Goal: Check status

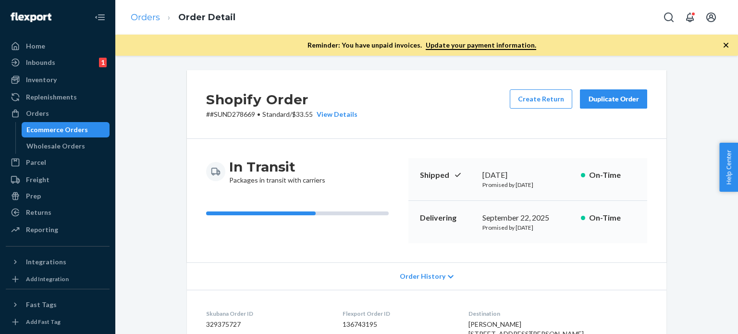
scroll to position [588, 0]
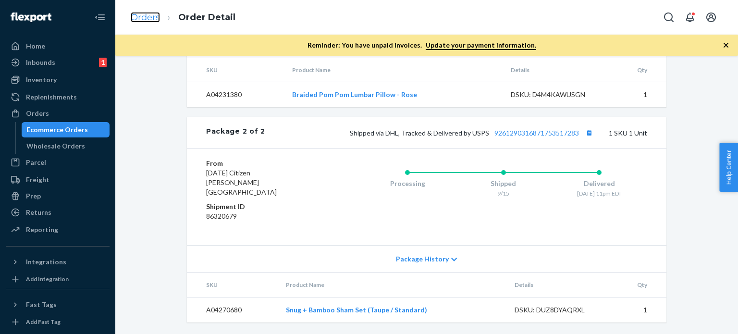
click at [142, 17] on link "Orders" at bounding box center [145, 17] width 29 height 11
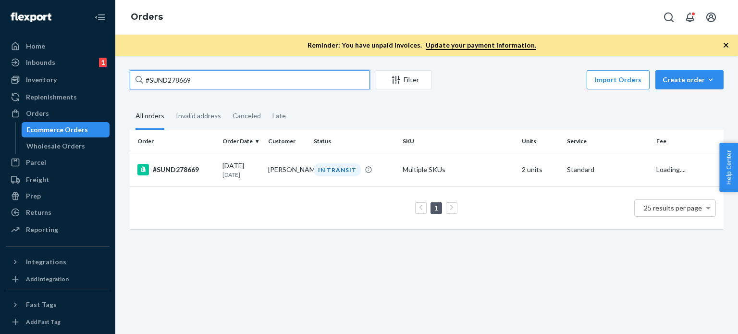
drag, startPoint x: 198, startPoint y: 77, endPoint x: 120, endPoint y: 76, distance: 78.3
click at [120, 76] on div "#SUND278669 Filter Import Orders Create order Ecommerce order Removal order All…" at bounding box center [426, 195] width 623 height 278
paste input "9619 Complete"
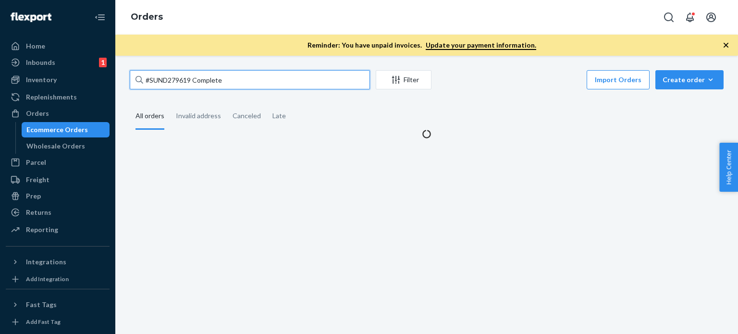
drag, startPoint x: 192, startPoint y: 78, endPoint x: 291, endPoint y: 80, distance: 99.0
click at [284, 80] on input "#SUND279619 Complete" at bounding box center [250, 79] width 240 height 19
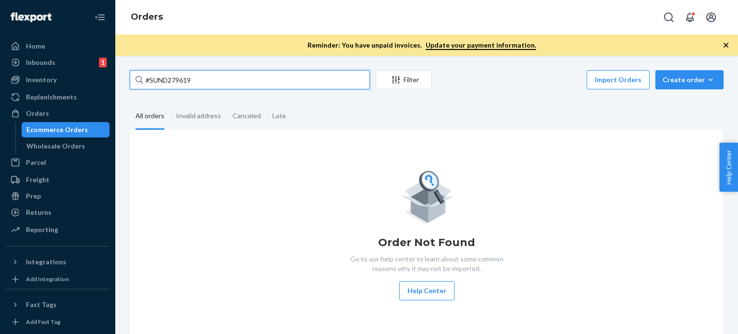
type input "#SUND279619"
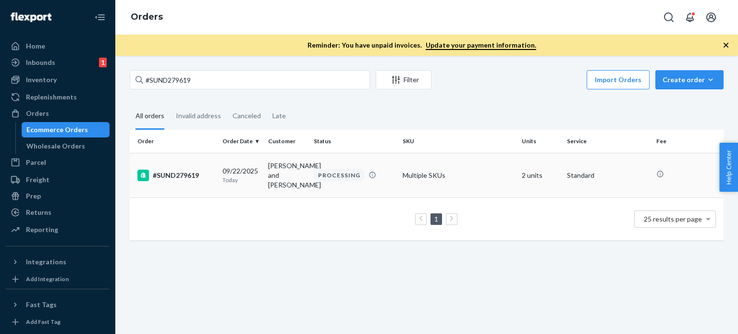
click at [346, 183] on td "PROCESSING" at bounding box center [354, 175] width 89 height 45
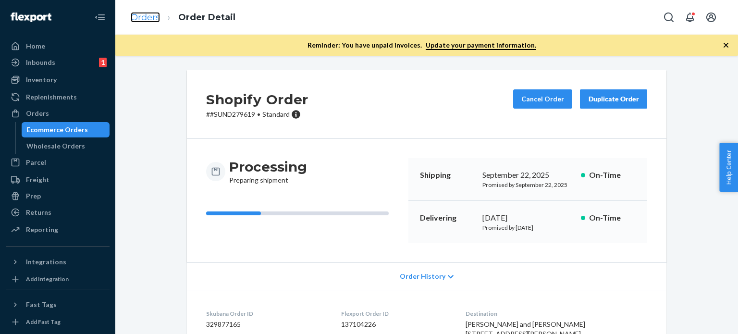
click at [147, 12] on link "Orders" at bounding box center [145, 17] width 29 height 11
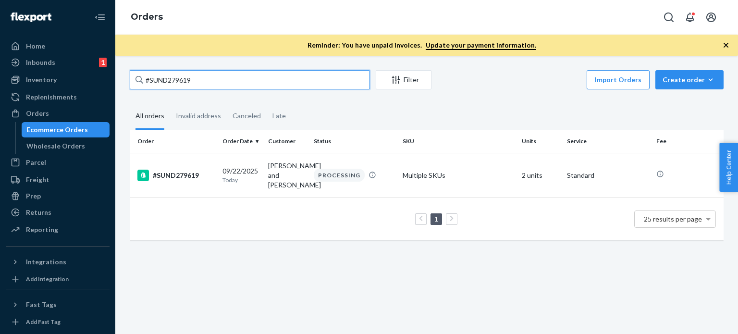
drag, startPoint x: 199, startPoint y: 79, endPoint x: 179, endPoint y: 67, distance: 23.9
click at [104, 66] on div "Home Inbounds 1 Shipping Plans Problems 1 Inventory Products Replenishments Ord…" at bounding box center [369, 167] width 738 height 334
drag, startPoint x: 179, startPoint y: 67, endPoint x: 167, endPoint y: 78, distance: 16.3
click at [167, 78] on input "#SUND279619" at bounding box center [250, 79] width 240 height 19
drag, startPoint x: 198, startPoint y: 79, endPoint x: 119, endPoint y: 74, distance: 79.0
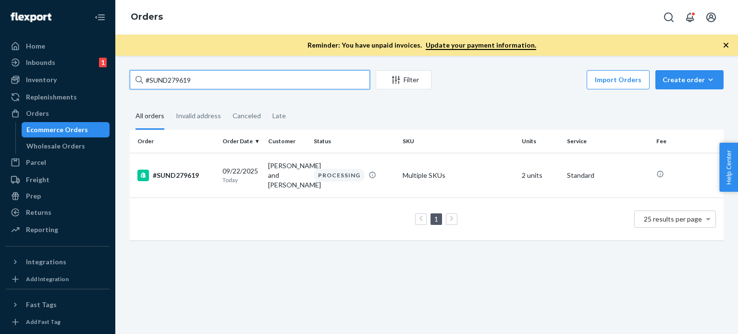
click at [117, 74] on div "#SUND279619 Filter Import Orders Create order Ecommerce order Removal order All…" at bounding box center [426, 195] width 623 height 278
paste input "68231"
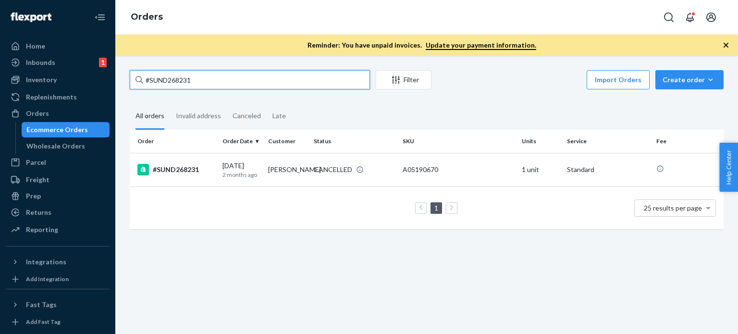
drag, startPoint x: 208, startPoint y: 76, endPoint x: 157, endPoint y: 80, distance: 51.6
click at [144, 77] on input "#SUND268231" at bounding box center [250, 79] width 240 height 19
paste input "79347"
type input "#SUND279347"
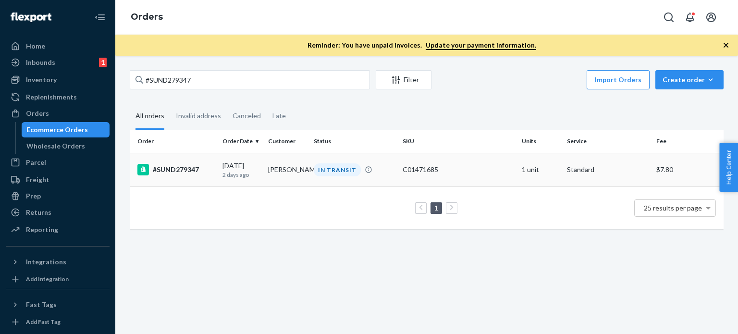
click at [247, 166] on div "[DATE] [DATE]" at bounding box center [241, 170] width 38 height 18
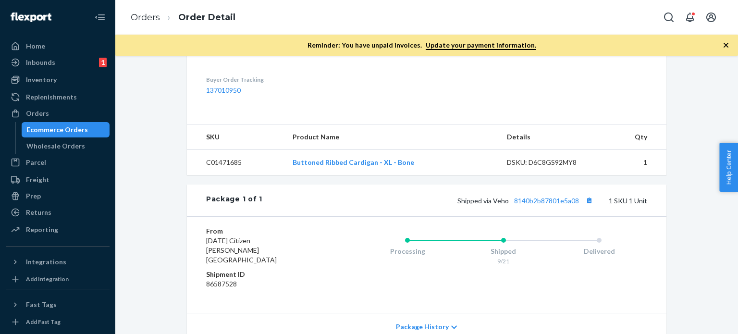
scroll to position [336, 0]
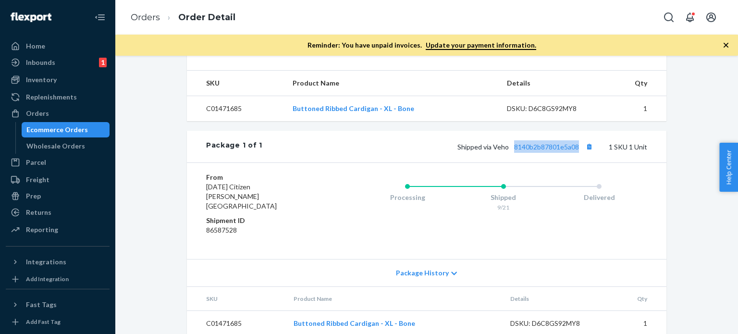
drag, startPoint x: 508, startPoint y: 159, endPoint x: 579, endPoint y: 157, distance: 70.7
click at [579, 157] on div "Package 1 of 1 Shipped via Veho 8140b2b87801e5a08 1 SKU 1 Unit" at bounding box center [427, 147] width 480 height 32
copy link "8140b2b87801e5a08"
click at [556, 151] on link "8140b2b87801e5a08" at bounding box center [546, 147] width 65 height 8
click at [141, 21] on link "Orders" at bounding box center [145, 17] width 29 height 11
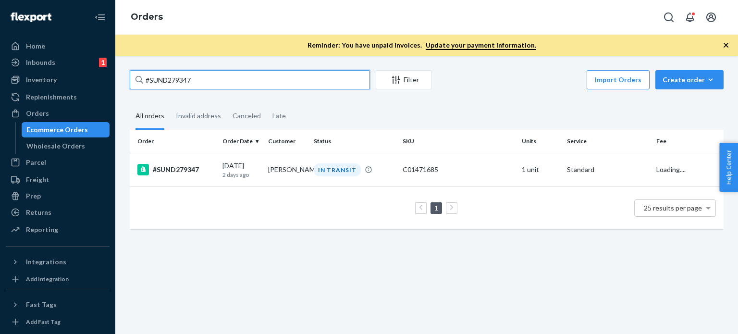
drag, startPoint x: 200, startPoint y: 87, endPoint x: 126, endPoint y: 85, distance: 74.0
click at [126, 85] on div "#SUND279347 Filter Import Orders Create order Ecommerce order Removal order All…" at bounding box center [427, 154] width 608 height 169
paste input "886"
type input "#SUND278867"
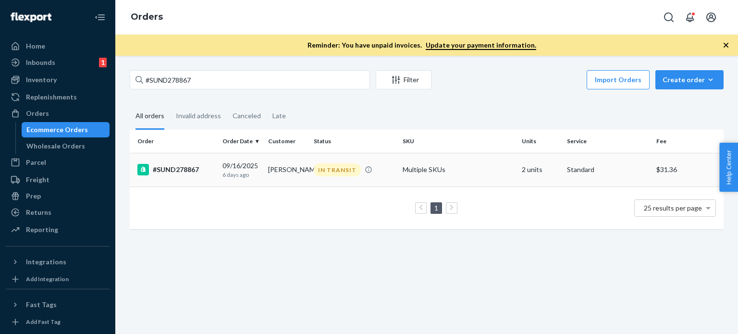
click at [282, 169] on td "[PERSON_NAME]" at bounding box center [287, 170] width 46 height 34
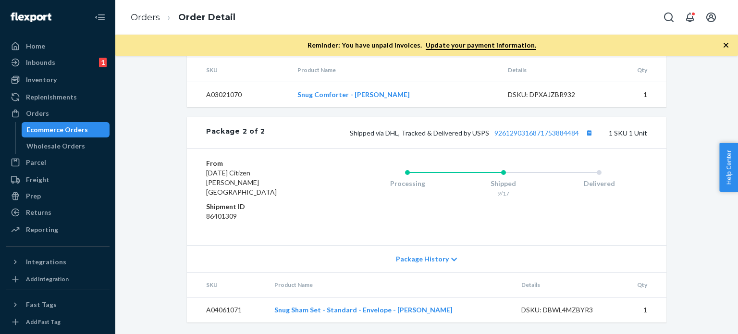
scroll to position [588, 0]
drag, startPoint x: 490, startPoint y: 131, endPoint x: 596, endPoint y: 130, distance: 106.2
click at [596, 130] on div "Package 2 of 2 Shipped via DHL, Tracked & Delivered by USPS 9261290316871753884…" at bounding box center [427, 133] width 480 height 32
click at [548, 137] on link "9261290316871753884484" at bounding box center [536, 133] width 85 height 8
